Goal: Task Accomplishment & Management: Use online tool/utility

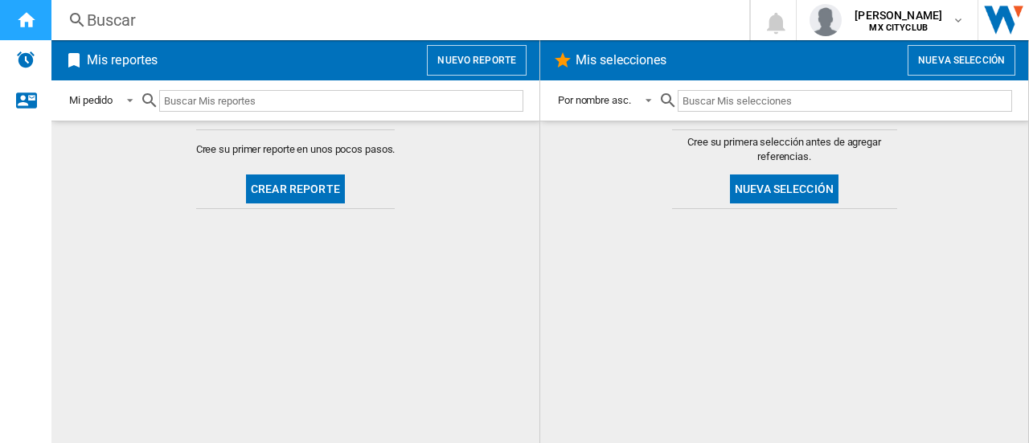
click at [24, 23] on ng-md-icon "Inicio" at bounding box center [25, 19] width 19 height 19
click at [158, 57] on h2 "Mis reportes" at bounding box center [122, 60] width 77 height 31
click at [117, 70] on h2 "Mis reportes" at bounding box center [122, 60] width 77 height 31
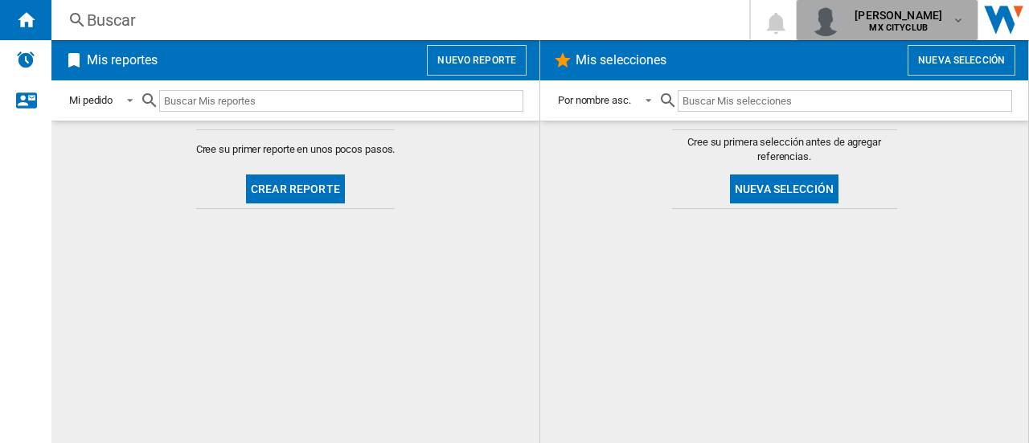
click at [854, 19] on span "[PERSON_NAME]" at bounding box center [898, 15] width 88 height 16
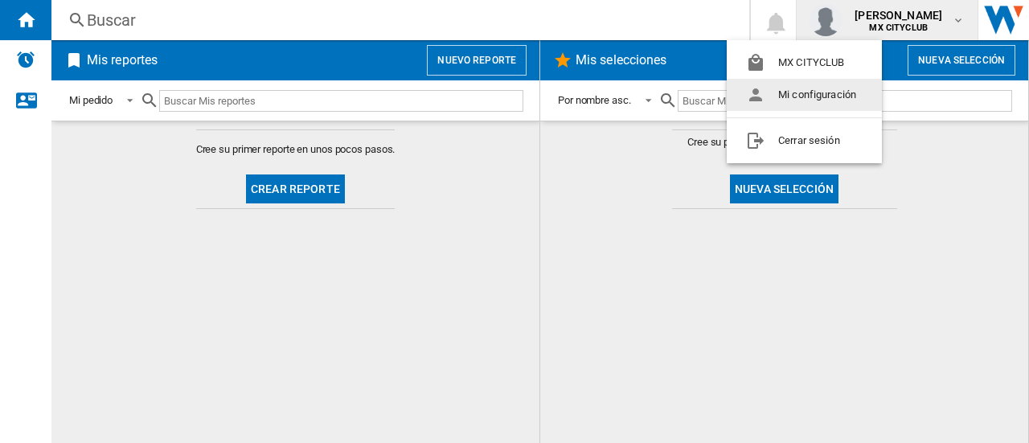
click at [453, 137] on md-backdrop at bounding box center [514, 221] width 1029 height 443
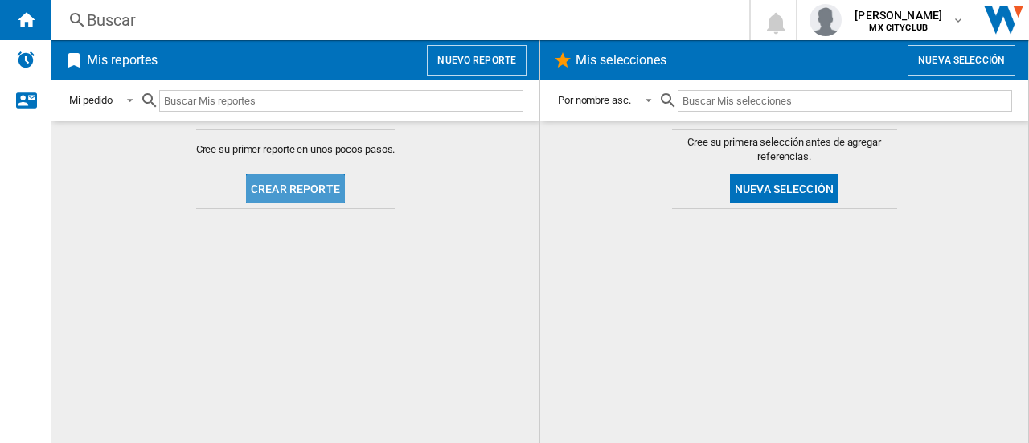
click at [301, 182] on button "Crear reporte" at bounding box center [295, 188] width 99 height 29
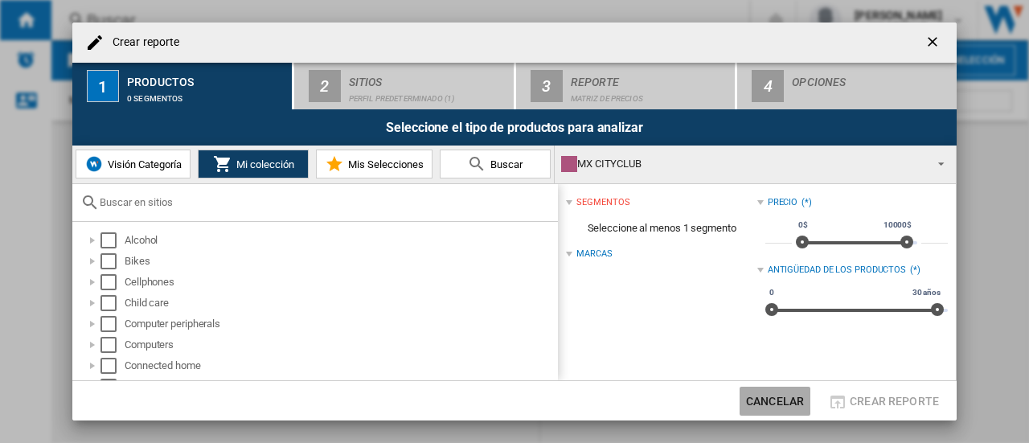
click at [776, 393] on button "Cancelar" at bounding box center [774, 401] width 71 height 29
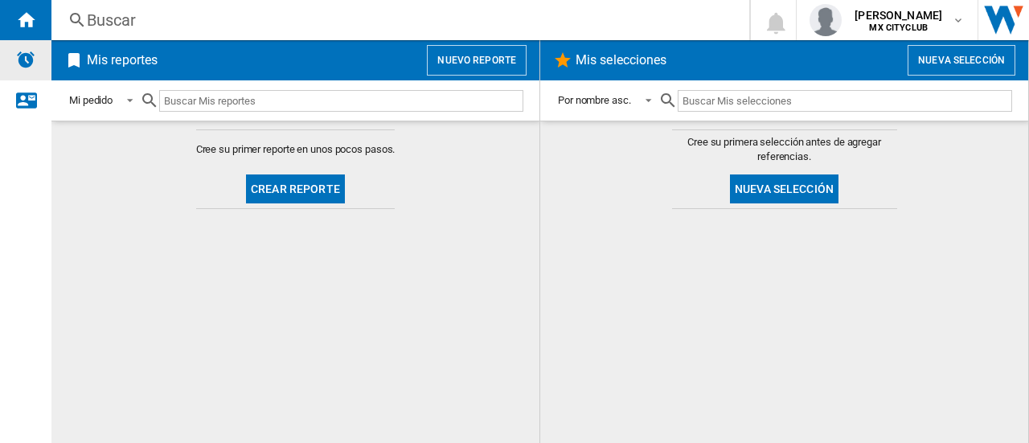
click at [42, 70] on div "Alertas" at bounding box center [25, 60] width 51 height 40
click at [24, 97] on ng-md-icon "Contáctanos" at bounding box center [25, 99] width 19 height 19
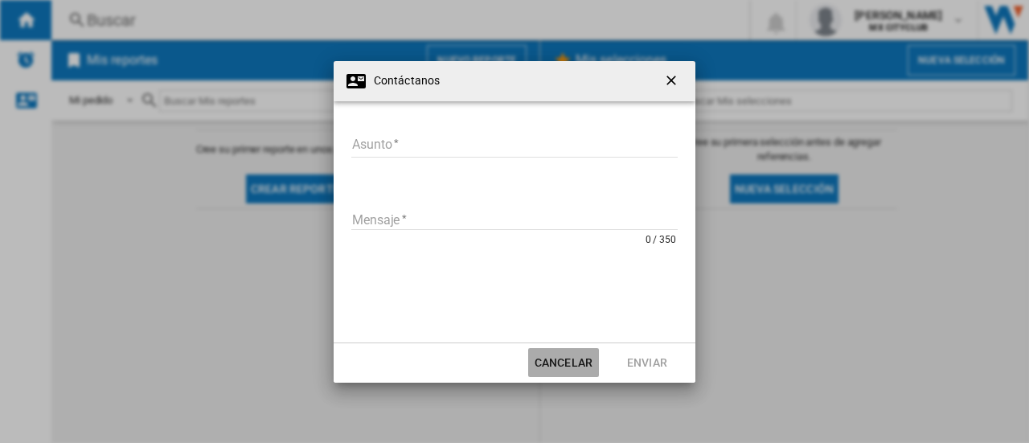
click at [559, 366] on button "Cancelar" at bounding box center [563, 362] width 71 height 29
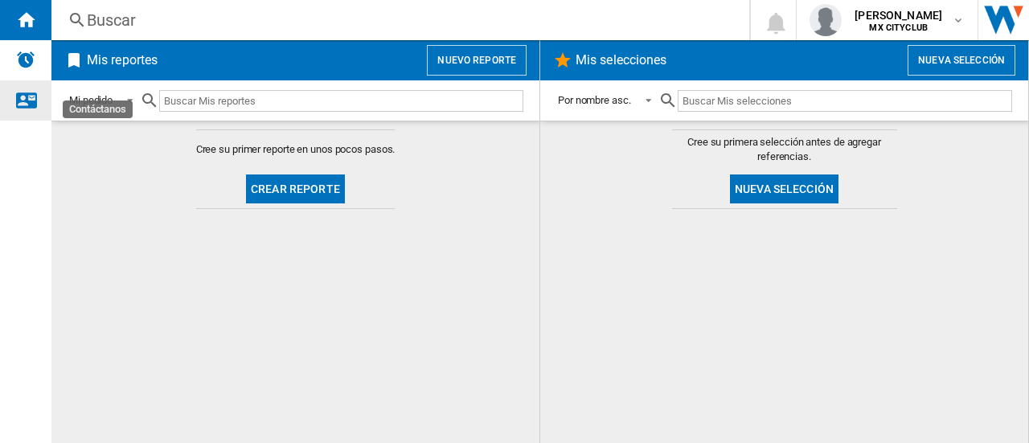
click at [14, 95] on div "Contáctanos" at bounding box center [25, 100] width 51 height 40
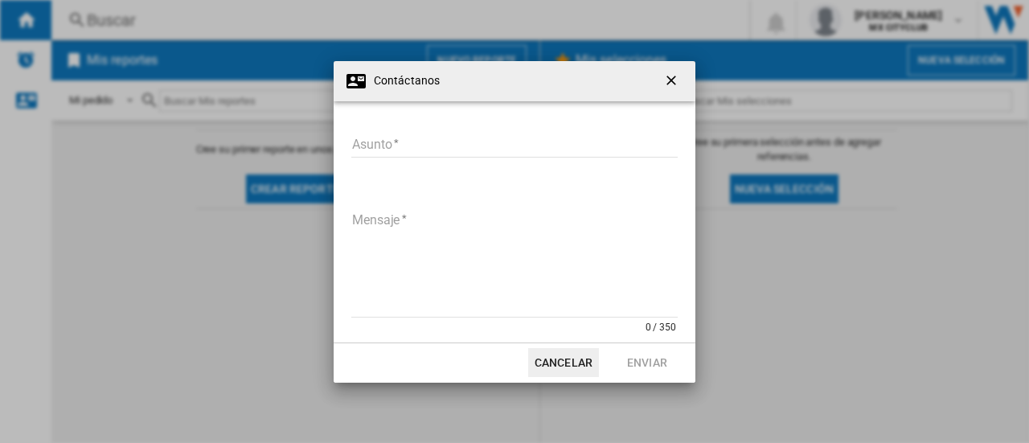
click at [667, 87] on ng-md-icon "getI18NText('BUTTONS.CLOSE_DIALOG')" at bounding box center [672, 81] width 19 height 19
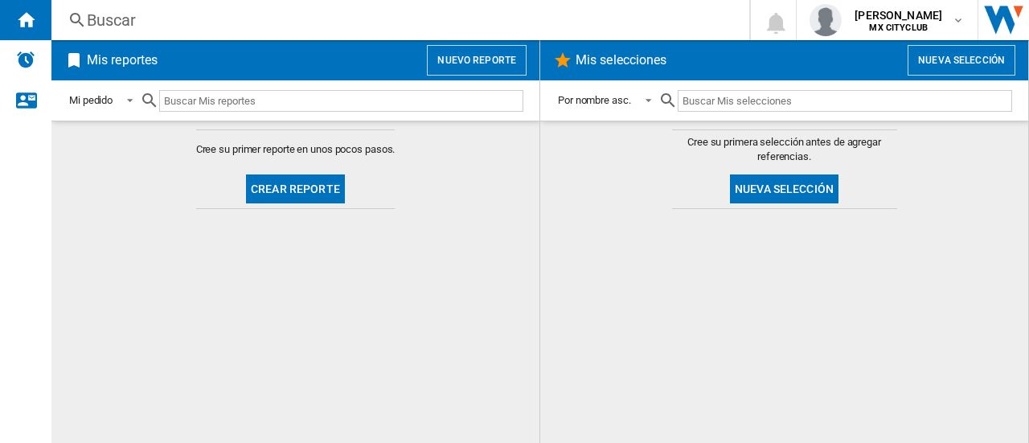
click at [628, 63] on h2 "Mis selecciones" at bounding box center [621, 60] width 98 height 31
click at [162, 42] on div "Mis reportes Nuevo reporte" at bounding box center [295, 60] width 488 height 40
click at [103, 22] on div "Buscar" at bounding box center [397, 20] width 620 height 23
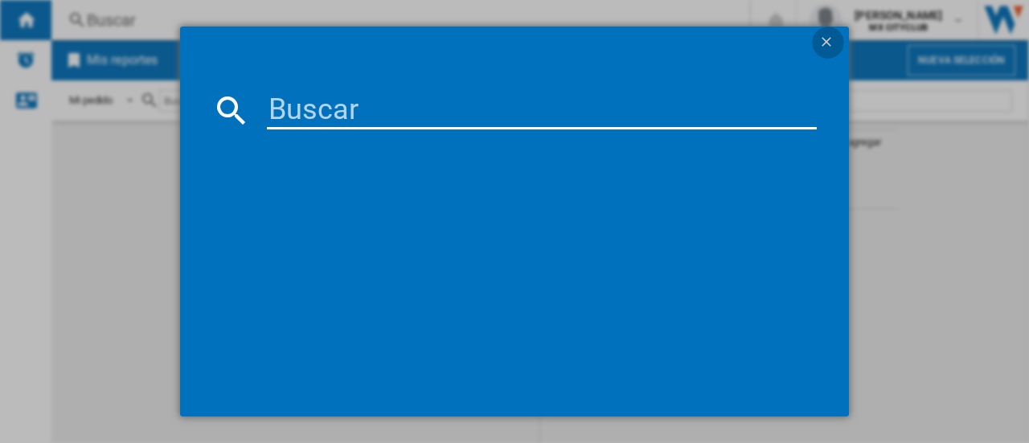
click at [830, 48] on ng-md-icon "getI18NText('BUTTONS.CLOSE_DIALOG')" at bounding box center [827, 43] width 19 height 19
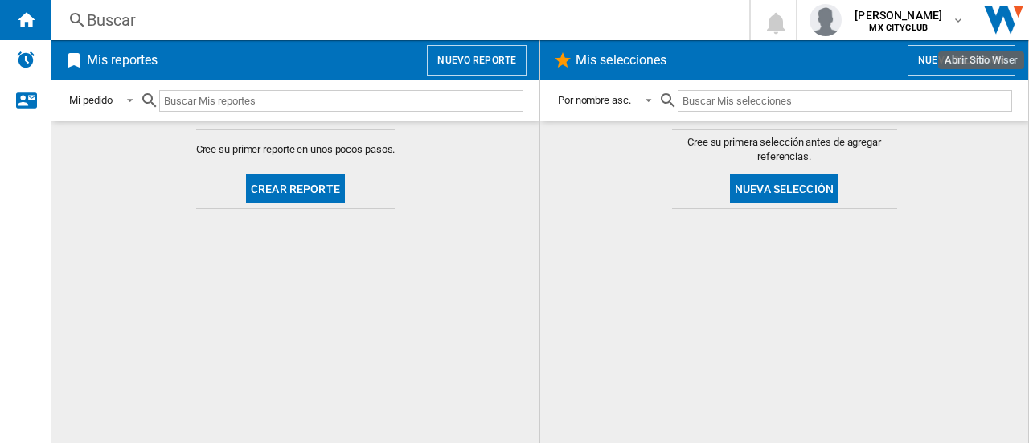
click at [990, 17] on img "Abrir Sitio Wiser" at bounding box center [1003, 20] width 51 height 40
